Goal: Task Accomplishment & Management: Use online tool/utility

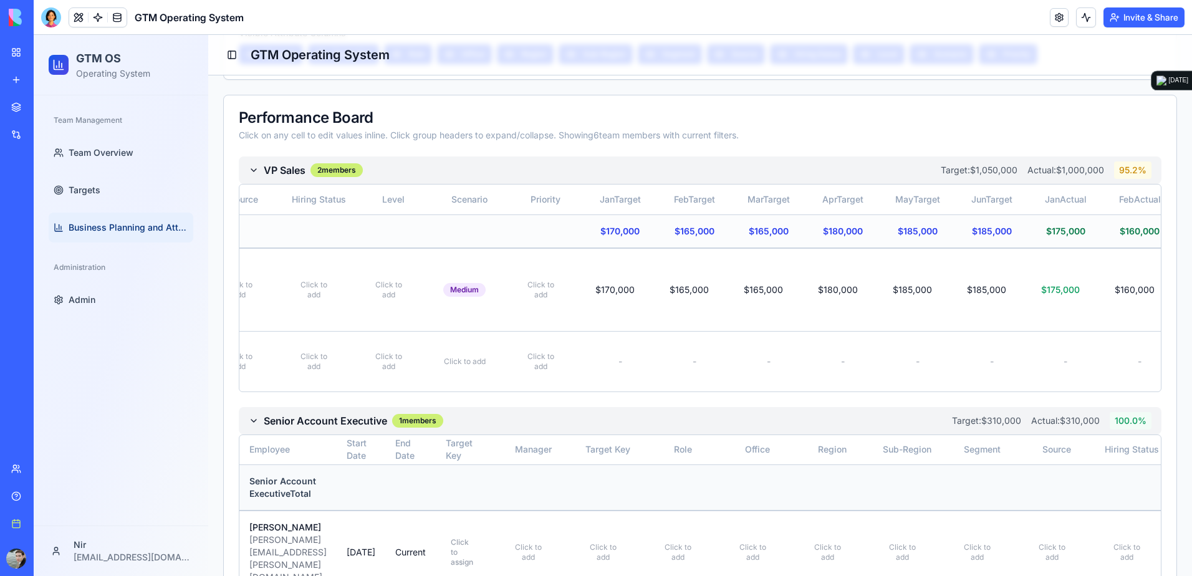
scroll to position [561, 0]
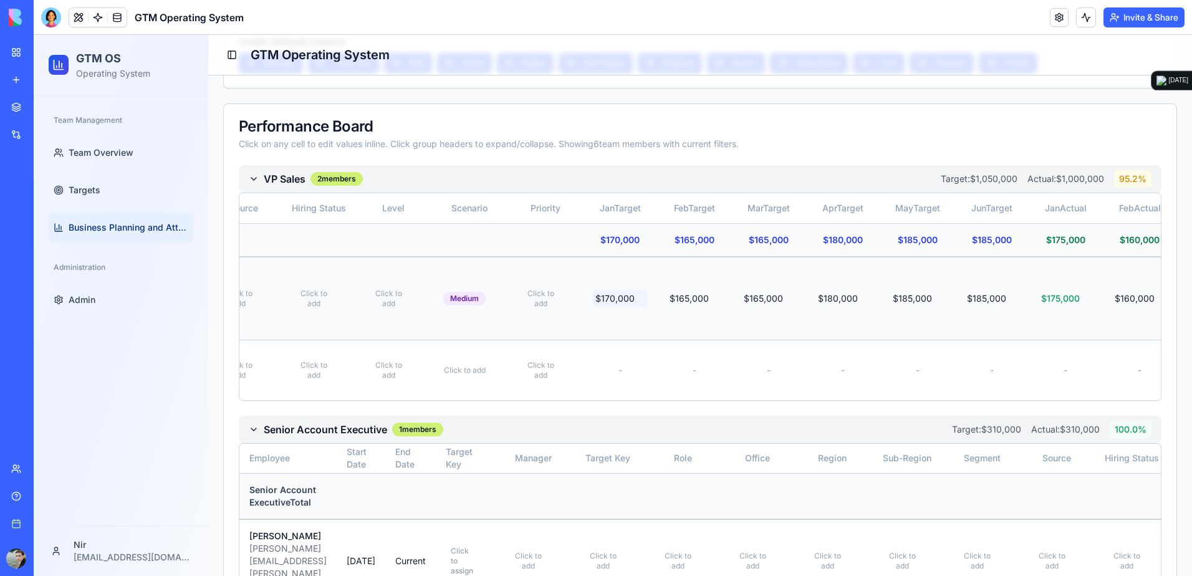
click at [635, 292] on span "$170,000" at bounding box center [614, 298] width 39 height 12
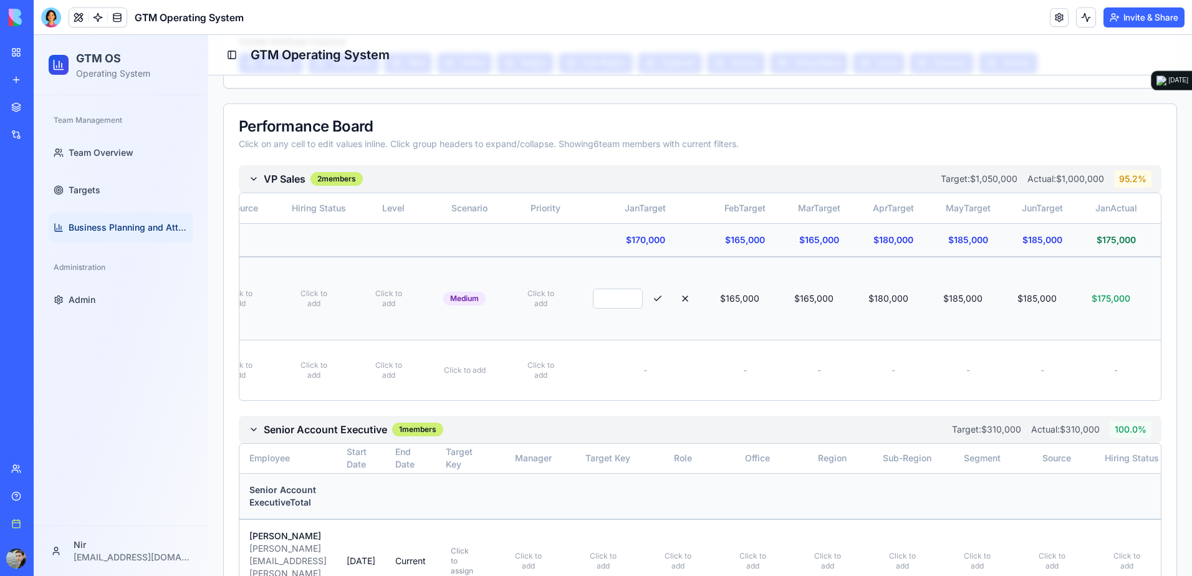
click at [670, 287] on button at bounding box center [657, 298] width 25 height 22
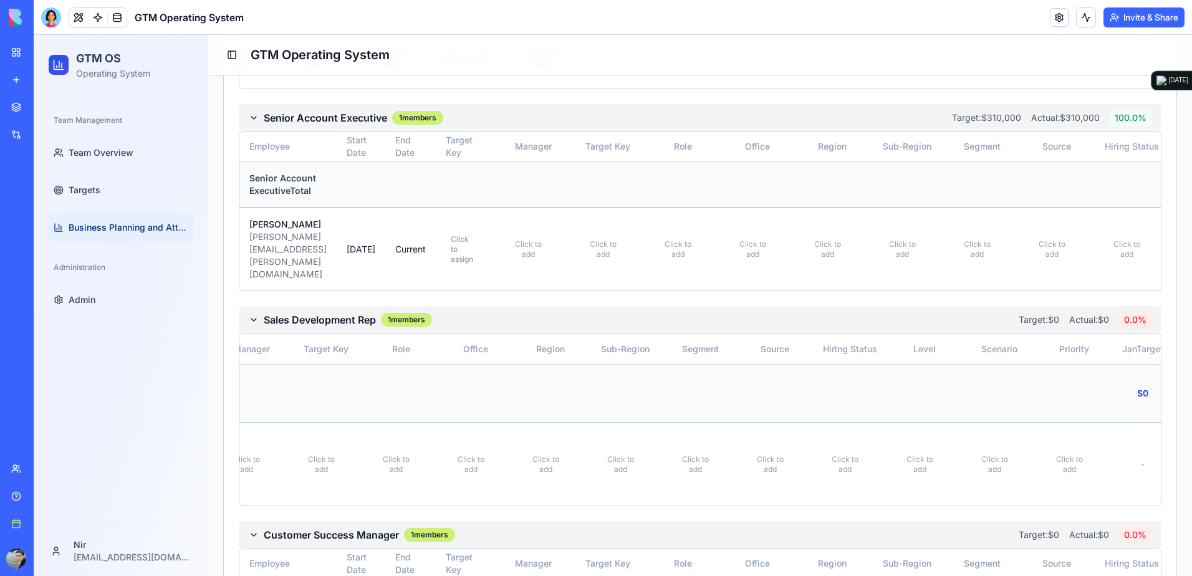
scroll to position [0, 0]
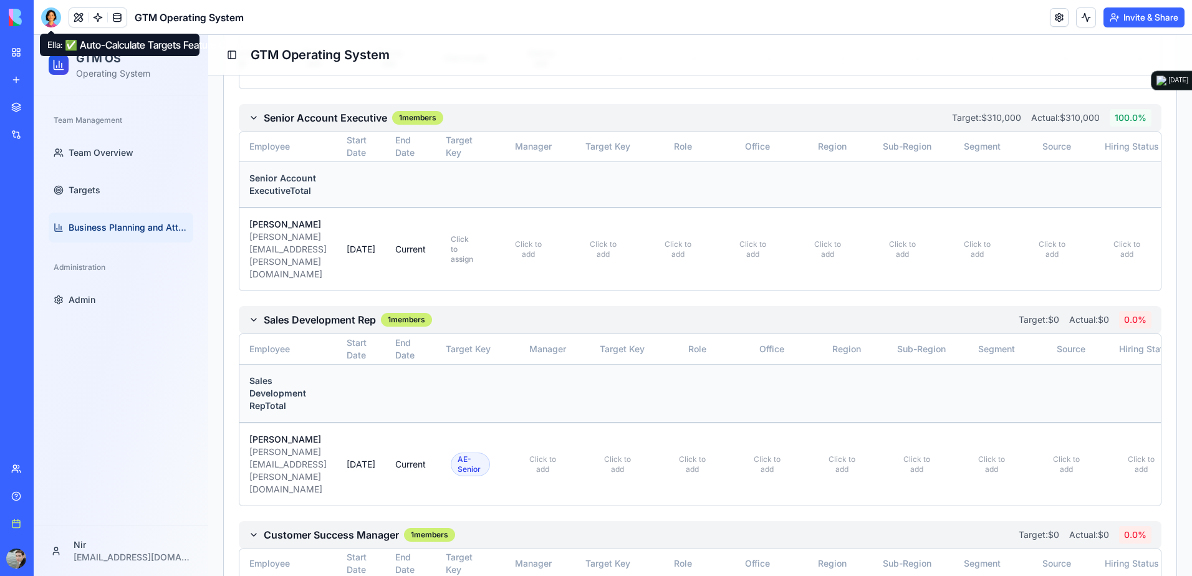
click at [44, 14] on div at bounding box center [51, 17] width 20 height 20
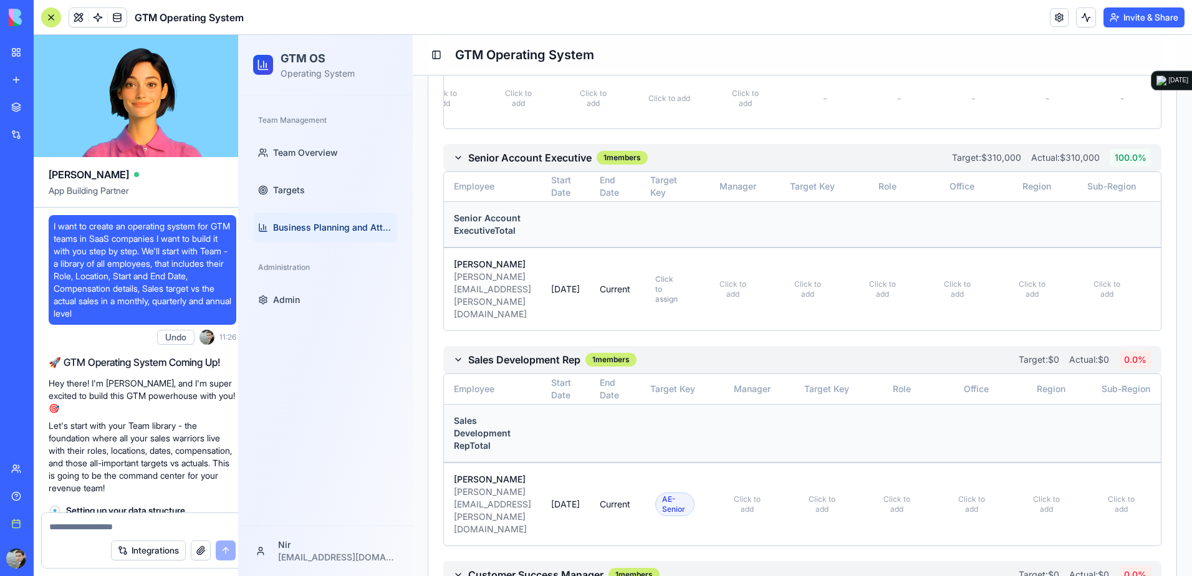
scroll to position [19644, 0]
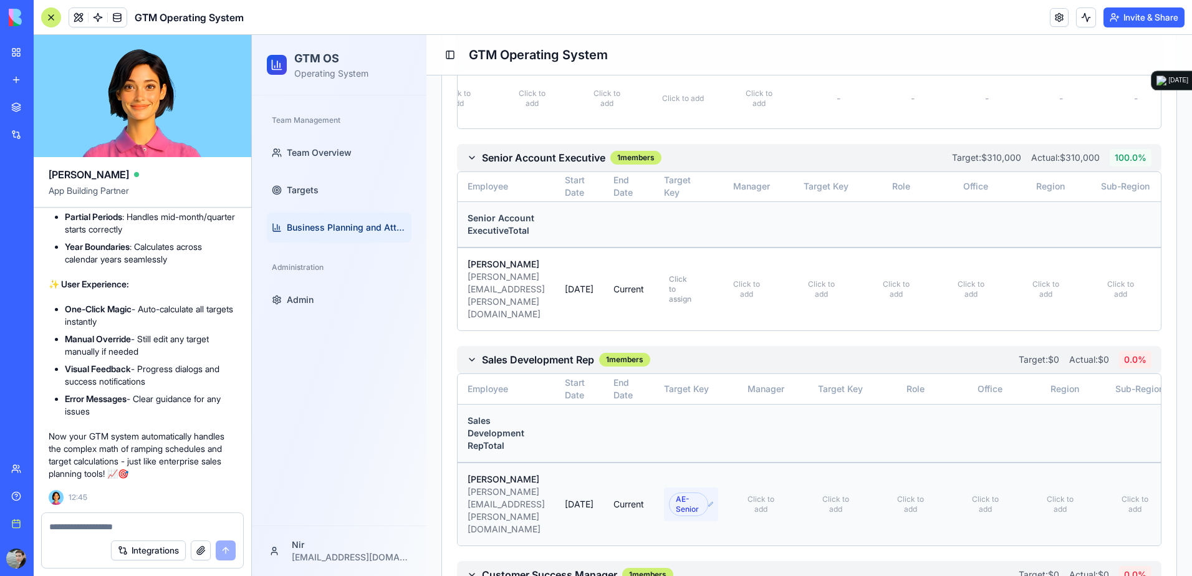
click at [708, 493] on div "AE-Senior" at bounding box center [688, 505] width 39 height 24
click at [770, 453] on html "GTM OS Operating System Team Management Team Overview Targets Business Planning…" at bounding box center [722, 115] width 940 height 1906
click at [753, 453] on html "GTM OS Operating System Team Management Team Overview Targets Business Planning…" at bounding box center [722, 115] width 940 height 1906
click at [771, 493] on button at bounding box center [758, 504] width 25 height 22
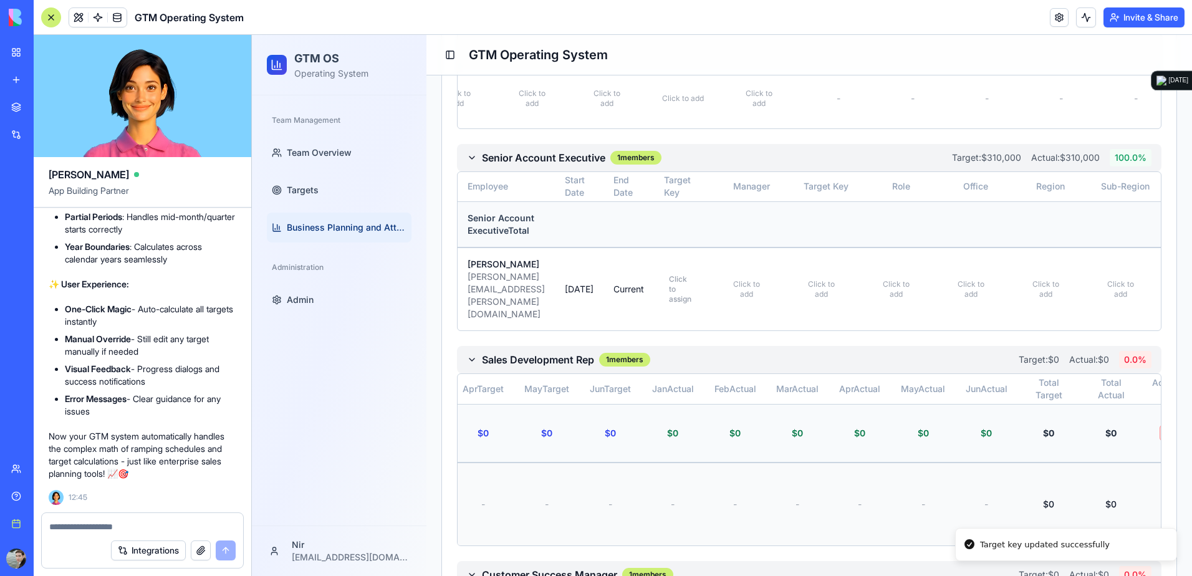
scroll to position [0, 1460]
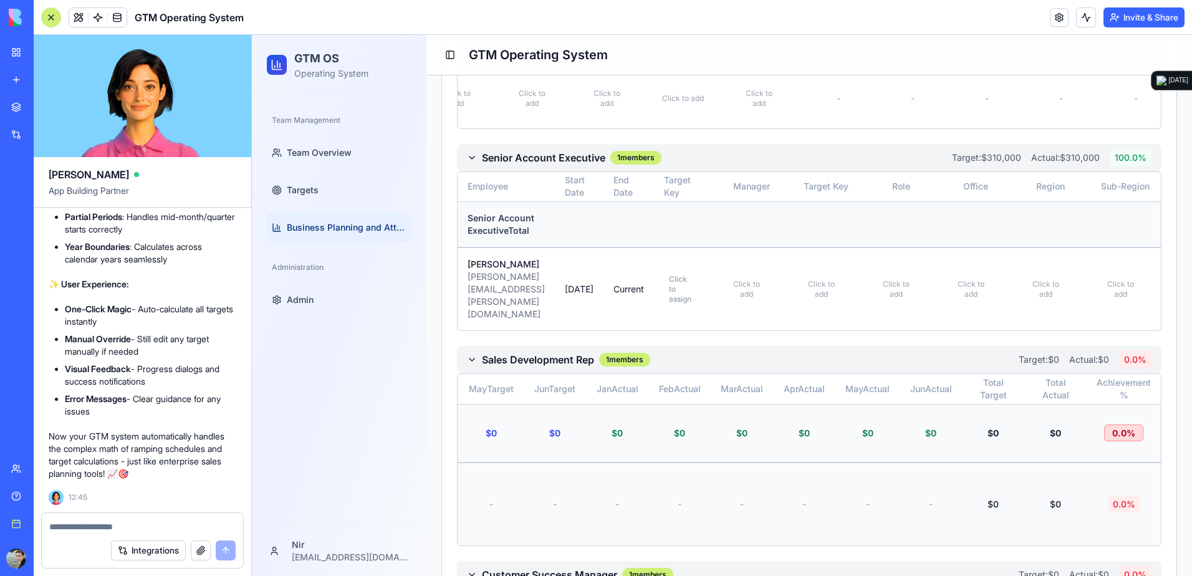
click at [123, 528] on textarea at bounding box center [142, 527] width 186 height 12
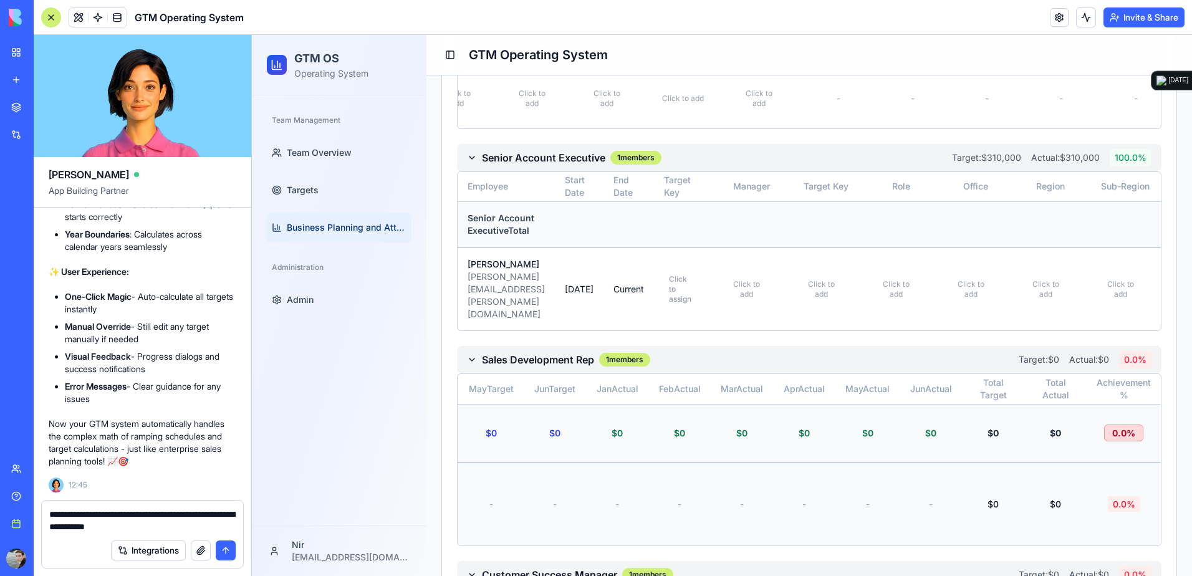
type textarea "**********"
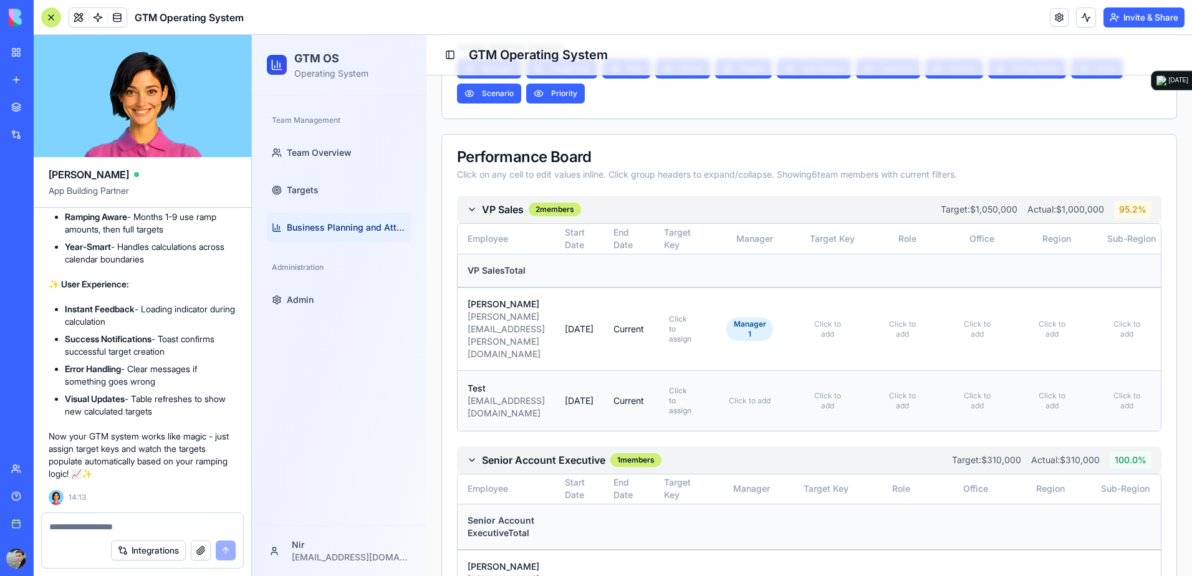
scroll to position [561, 0]
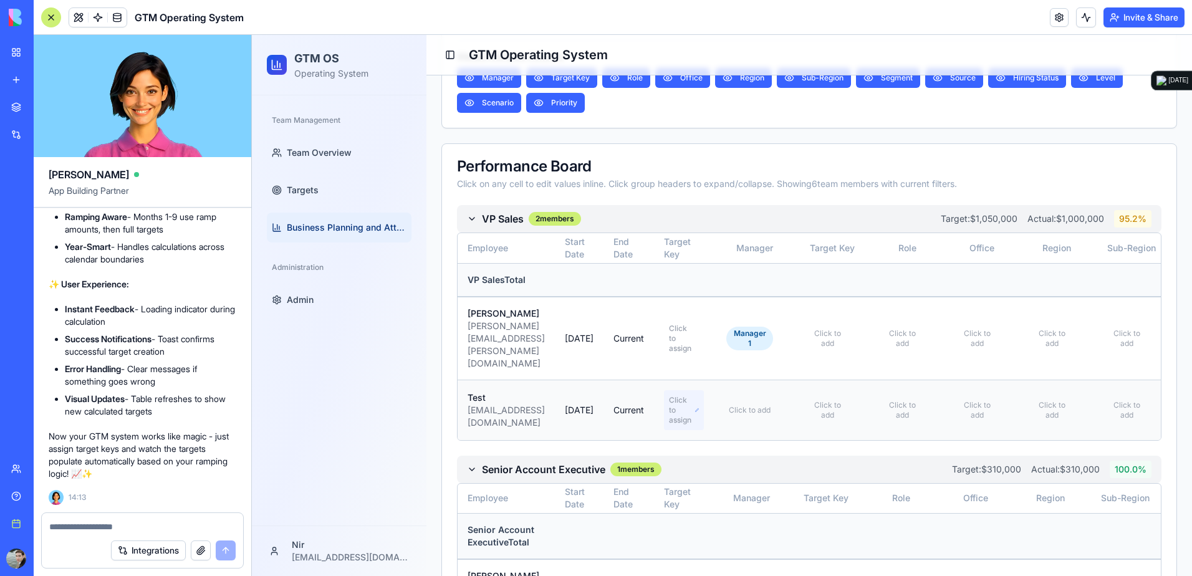
click at [695, 395] on span "Click to assign" at bounding box center [682, 410] width 26 height 30
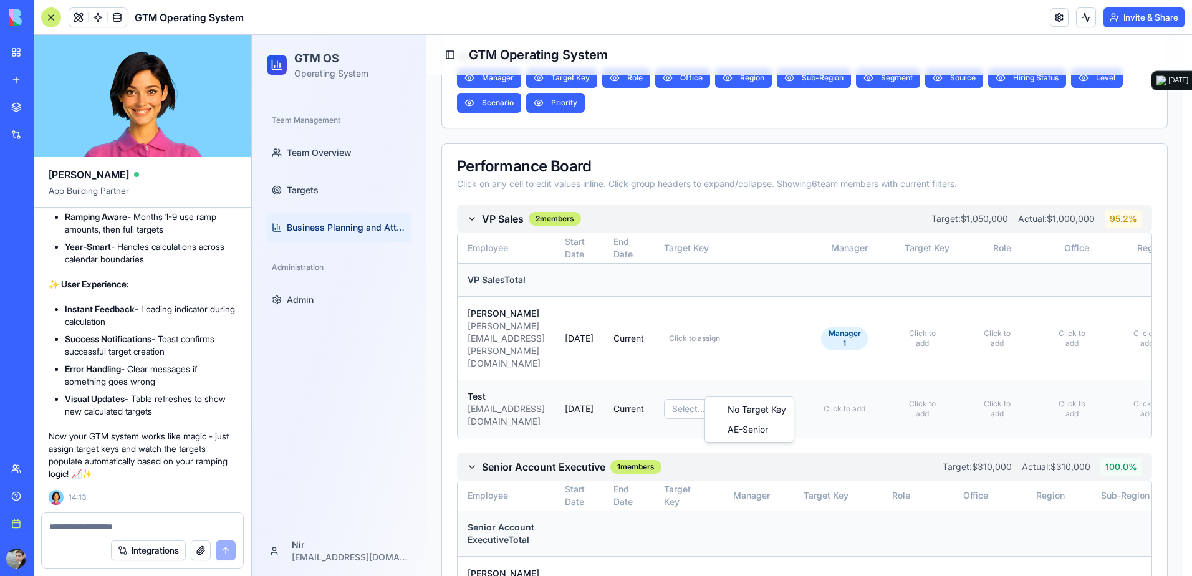
click at [732, 388] on html "GTM OS Operating System Team Management Team Overview Targets Business Planning…" at bounding box center [722, 425] width 940 height 1903
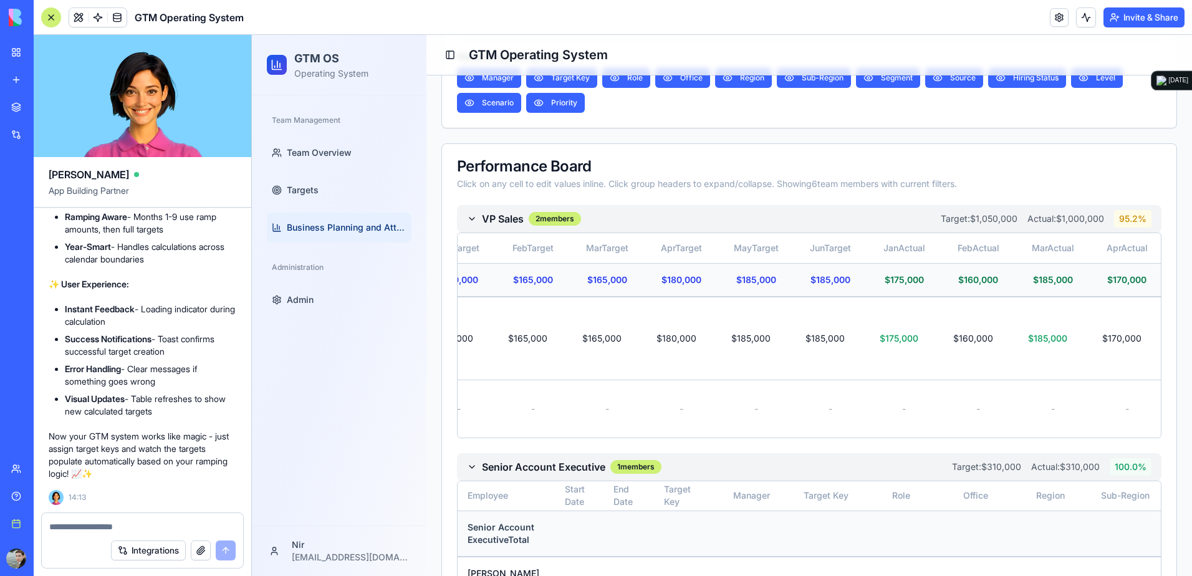
scroll to position [0, 1296]
